Goal: Information Seeking & Learning: Learn about a topic

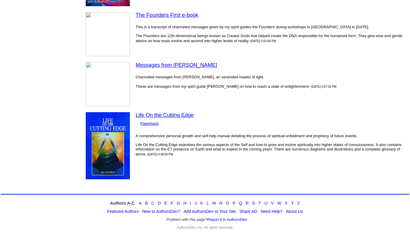
scroll to position [336, 0]
click at [149, 122] on link "Paperback" at bounding box center [149, 124] width 18 height 4
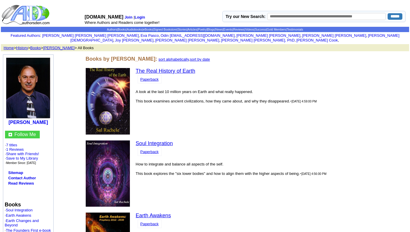
scroll to position [0, 0]
click at [174, 68] on link "The Real History of Earth" at bounding box center [166, 71] width 60 height 6
click at [177, 68] on link "The Real History of Earth" at bounding box center [166, 71] width 60 height 6
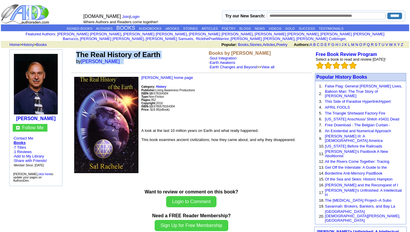
drag, startPoint x: 76, startPoint y: 48, endPoint x: 171, endPoint y: 55, distance: 95.1
click at [171, 55] on td "The Real History of Earth by Sal Rachele" at bounding box center [141, 59] width 133 height 21
copy td "The Real History of Earth by Sal Rachele"
